Goal: Task Accomplishment & Management: Use online tool/utility

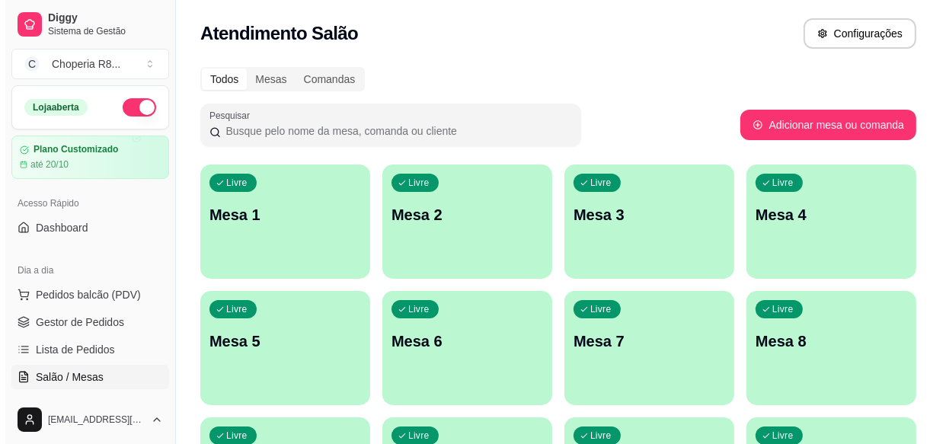
scroll to position [277, 0]
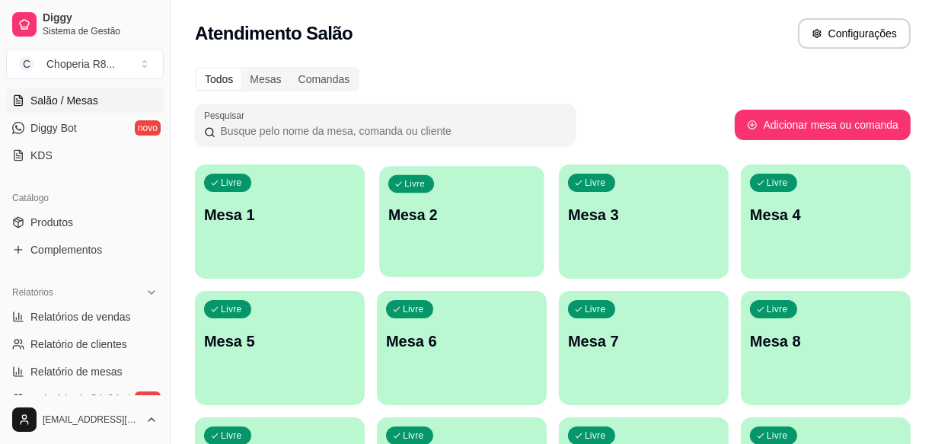
click at [474, 246] on div "Livre Mesa 2" at bounding box center [461, 212] width 165 height 93
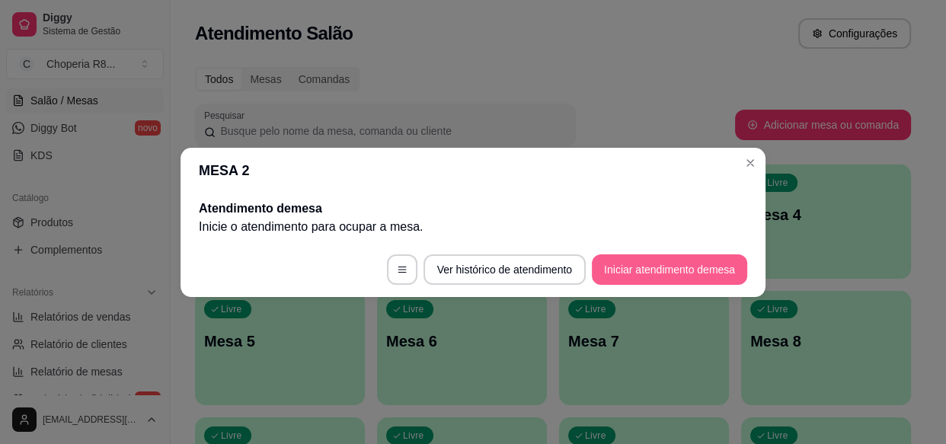
click at [702, 275] on button "Iniciar atendimento de mesa" at bounding box center [669, 269] width 155 height 30
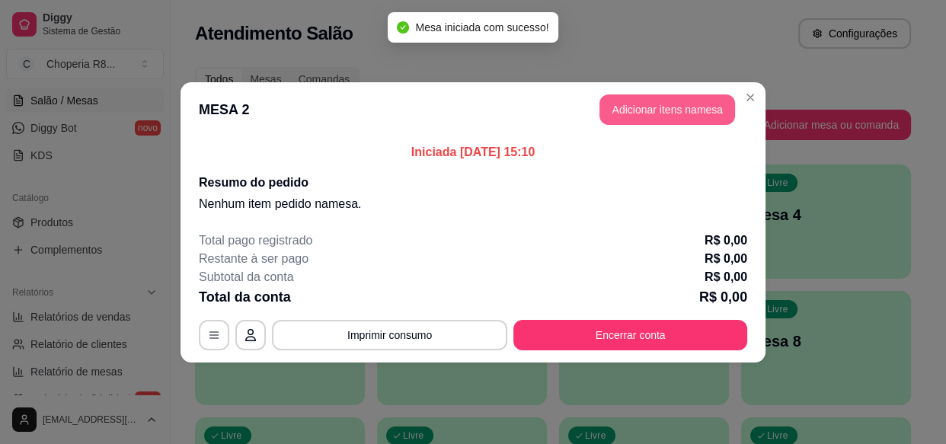
click at [631, 108] on button "Adicionar itens na mesa" at bounding box center [668, 109] width 136 height 30
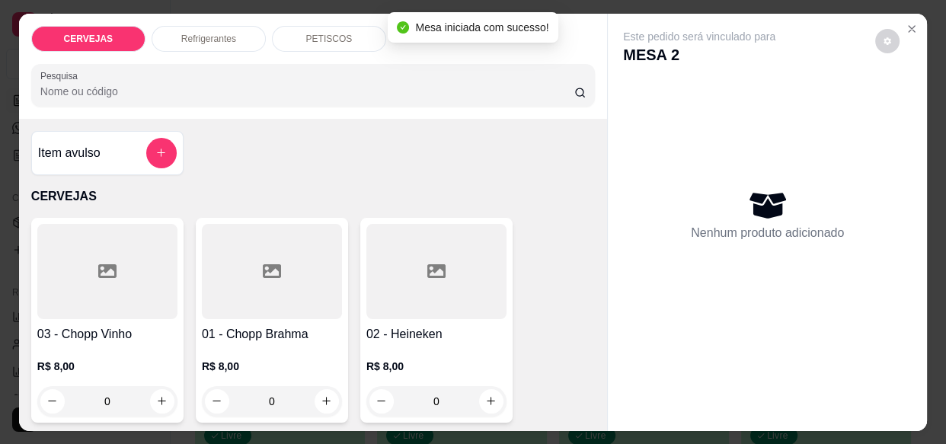
click at [239, 409] on input "0" at bounding box center [271, 401] width 85 height 30
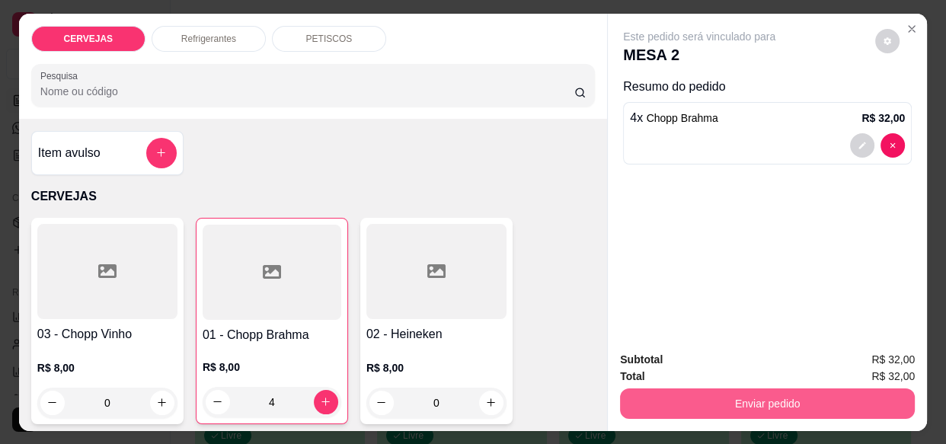
type input "4"
click at [750, 389] on button "Enviar pedido" at bounding box center [767, 404] width 295 height 30
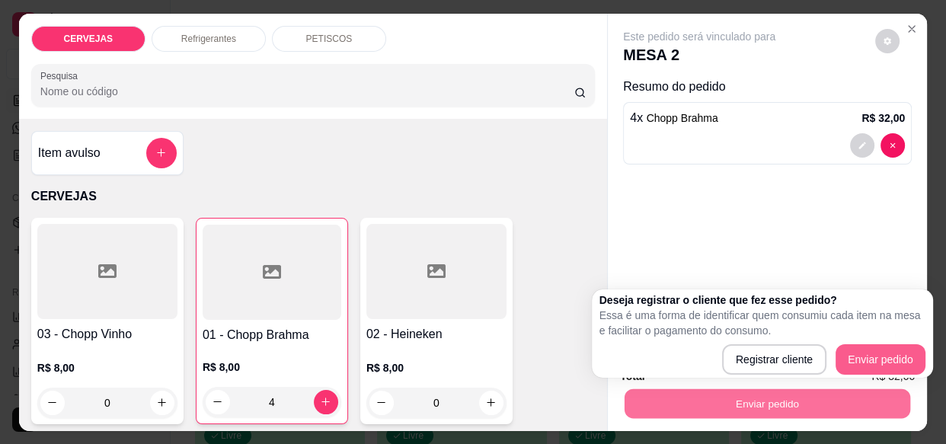
click at [859, 342] on div "Deseja registrar o cliente que fez esse pedido? Essa é uma forma de identificar…" at bounding box center [763, 334] width 326 height 82
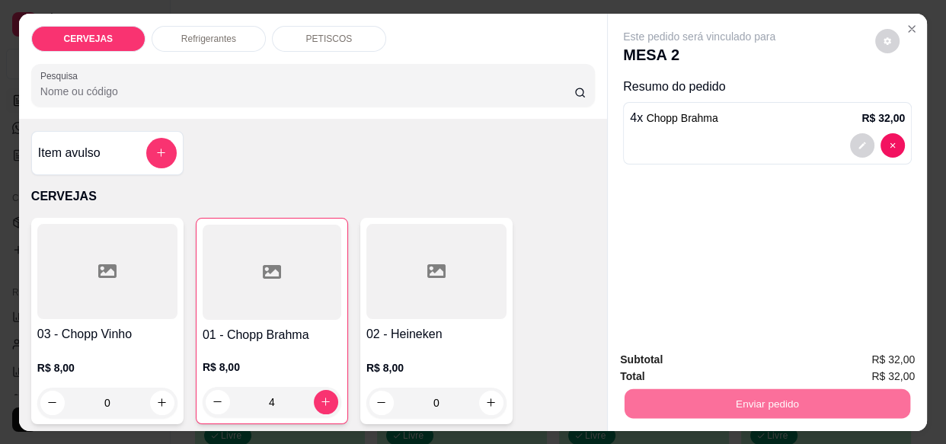
click at [861, 349] on button "Enviar pedido" at bounding box center [876, 360] width 86 height 29
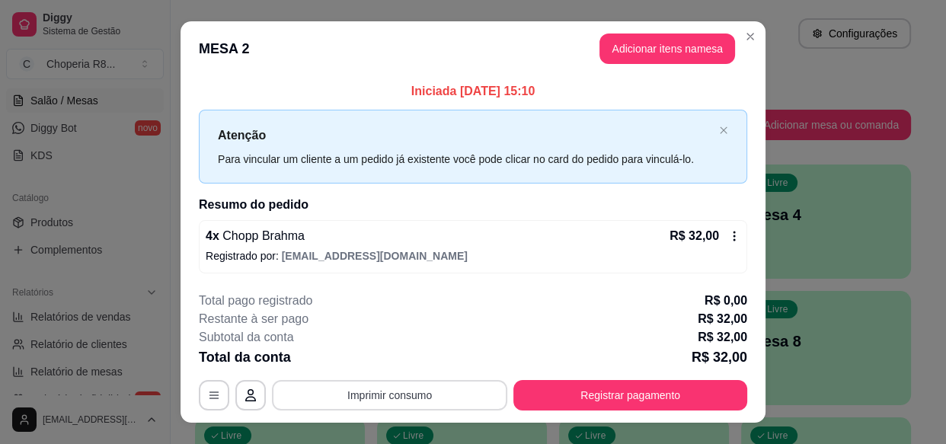
click at [345, 394] on button "Imprimir consumo" at bounding box center [389, 395] width 235 height 30
click at [352, 357] on button "IMPRESSORA" at bounding box center [389, 360] width 110 height 24
